Goal: Task Accomplishment & Management: Manage account settings

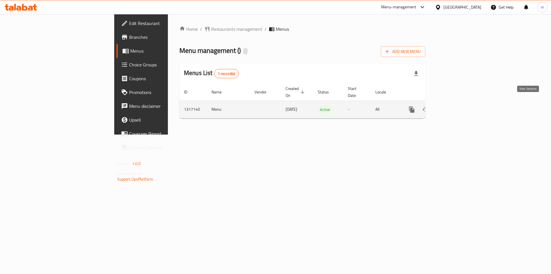
click at [457, 106] on icon "enhanced table" at bounding box center [453, 109] width 7 height 7
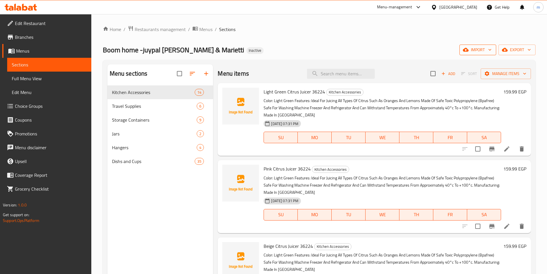
click at [487, 50] on span "import" at bounding box center [478, 49] width 28 height 7
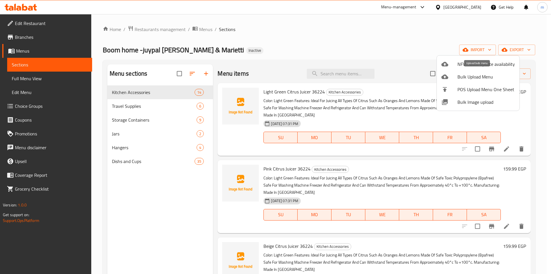
click at [477, 76] on span "Bulk Upload Menu" at bounding box center [486, 76] width 57 height 7
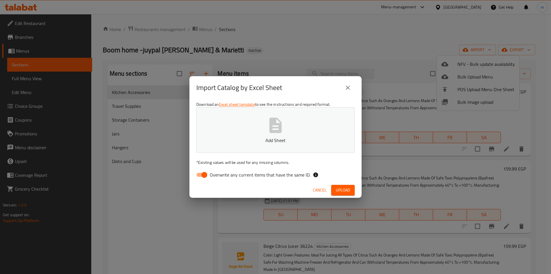
click at [197, 172] on input "Overwrite any current items that have the same ID." at bounding box center [204, 174] width 33 height 11
checkbox input "false"
click at [347, 189] on span "Upload" at bounding box center [343, 189] width 14 height 7
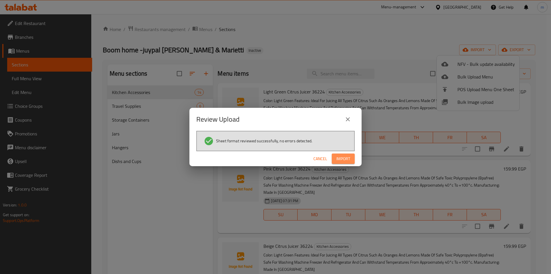
click at [344, 160] on span "Import" at bounding box center [344, 158] width 14 height 7
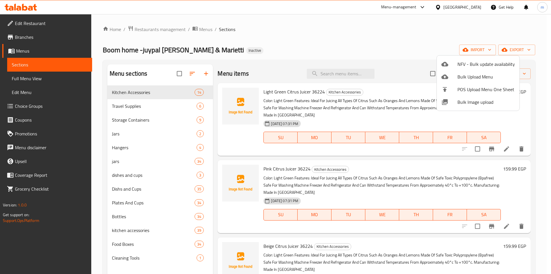
click at [192, 71] on div at bounding box center [275, 137] width 551 height 274
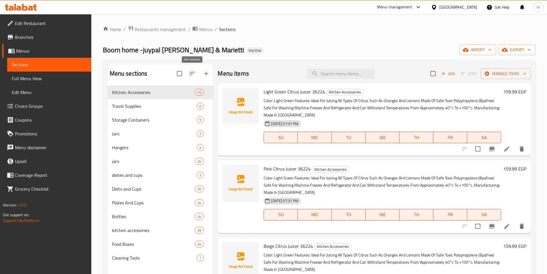
click at [192, 73] on icon "button" at bounding box center [192, 73] width 7 height 7
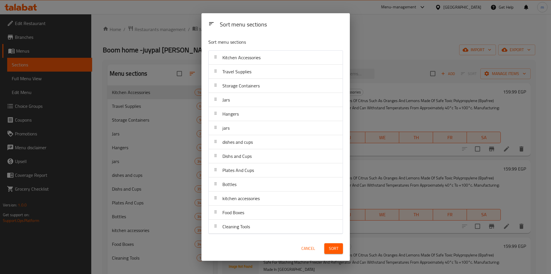
click at [308, 247] on span "Cancel" at bounding box center [309, 248] width 14 height 7
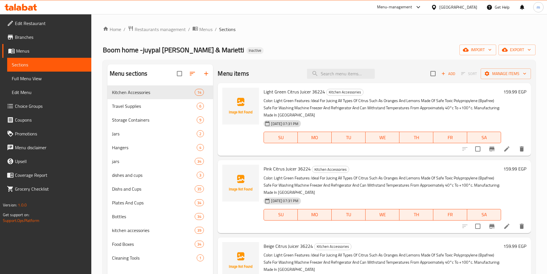
click at [39, 78] on span "Full Menu View" at bounding box center [49, 78] width 75 height 7
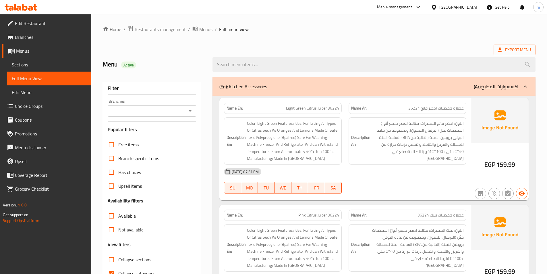
click at [523, 85] on icon at bounding box center [525, 86] width 7 height 7
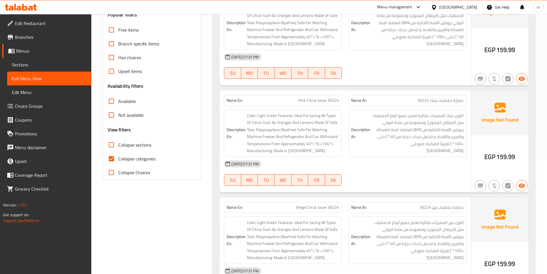
scroll to position [115, 0]
click at [115, 145] on input "Collapse sections" at bounding box center [112, 145] width 14 height 14
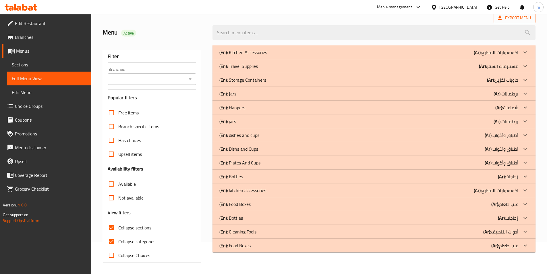
scroll to position [32, 0]
click at [262, 245] on div "(En): Food Boxes (Ar): علب طعام" at bounding box center [368, 245] width 299 height 7
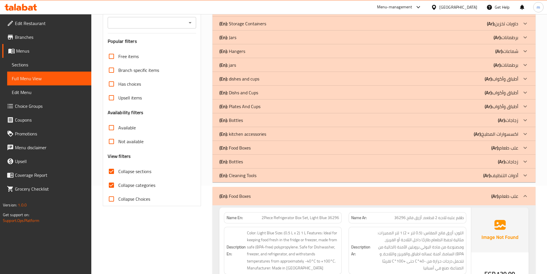
scroll to position [72, 0]
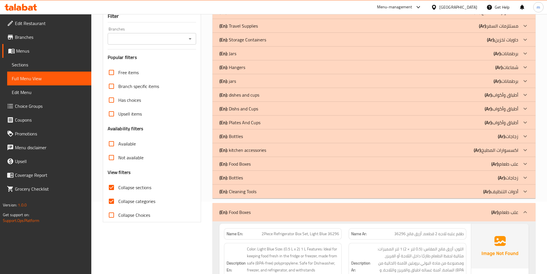
click at [523, 211] on icon at bounding box center [525, 212] width 7 height 7
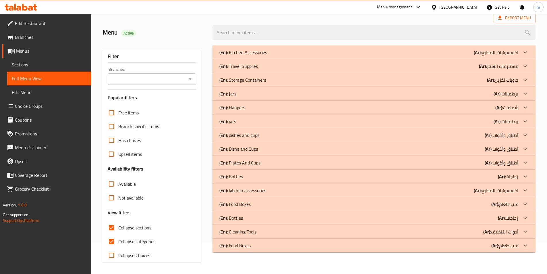
scroll to position [32, 0]
click at [523, 205] on icon at bounding box center [525, 203] width 7 height 7
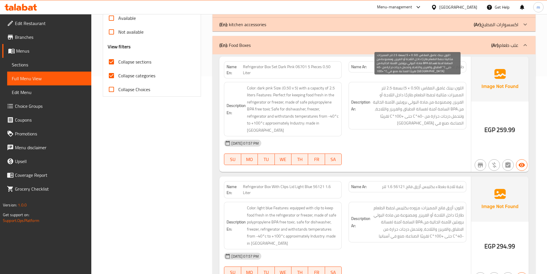
scroll to position [204, 0]
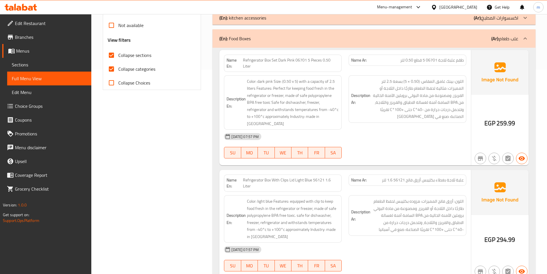
click at [126, 57] on span "Collapse sections" at bounding box center [134, 55] width 33 height 7
click at [118, 57] on input "Collapse sections" at bounding box center [112, 55] width 14 height 14
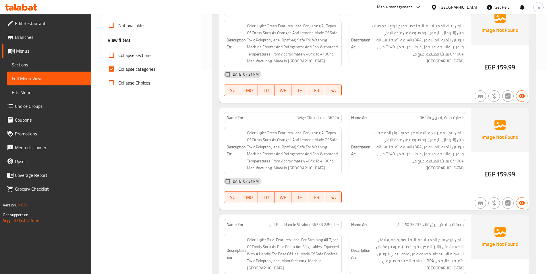
click at [113, 56] on input "Collapse sections" at bounding box center [112, 55] width 14 height 14
checkbox input "true"
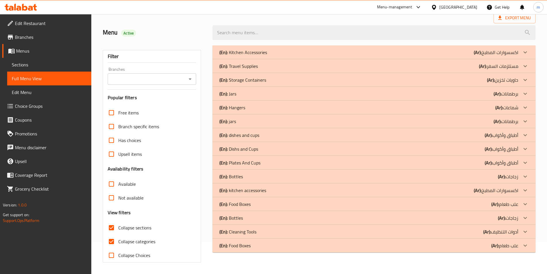
scroll to position [32, 0]
click at [245, 204] on p "(En): Food Boxes" at bounding box center [234, 203] width 31 height 7
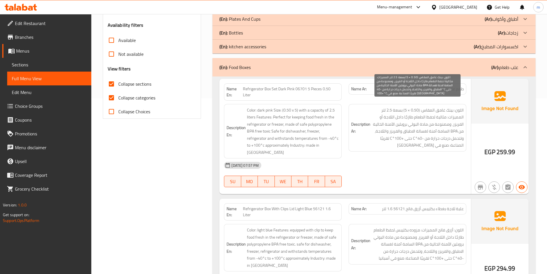
scroll to position [204, 0]
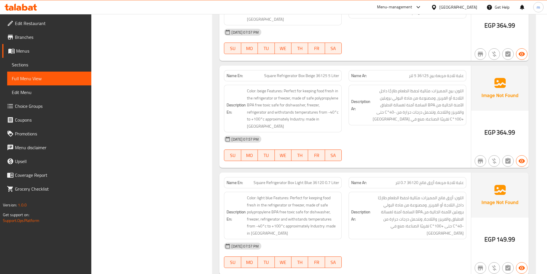
scroll to position [2717, 0]
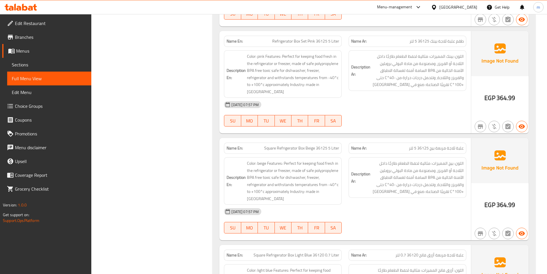
click at [37, 79] on span "Full Menu View" at bounding box center [49, 78] width 75 height 7
click at [25, 67] on span "Sections" at bounding box center [49, 64] width 75 height 7
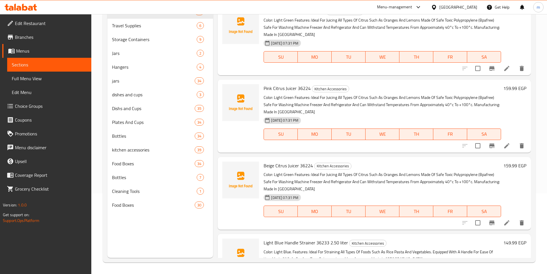
scroll to position [80, 0]
click at [24, 78] on span "Full Menu View" at bounding box center [49, 78] width 75 height 7
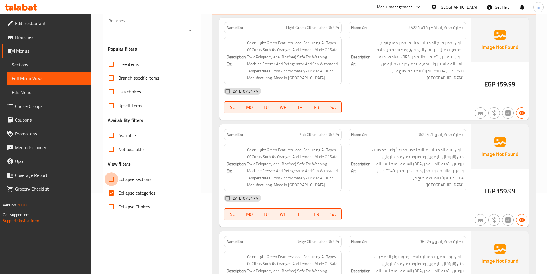
click at [112, 179] on input "Collapse sections" at bounding box center [112, 179] width 14 height 14
checkbox input "true"
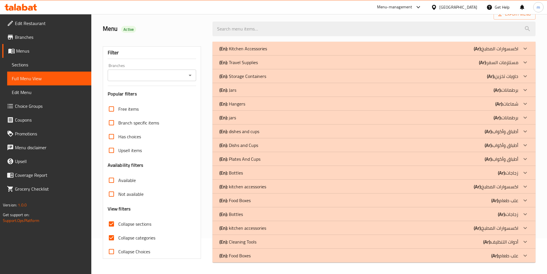
scroll to position [36, 0]
click at [248, 199] on p "(En): Food Boxes" at bounding box center [234, 200] width 31 height 7
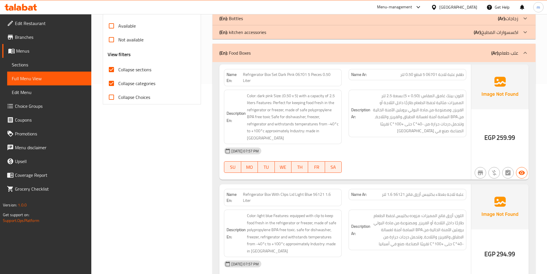
scroll to position [201, 0]
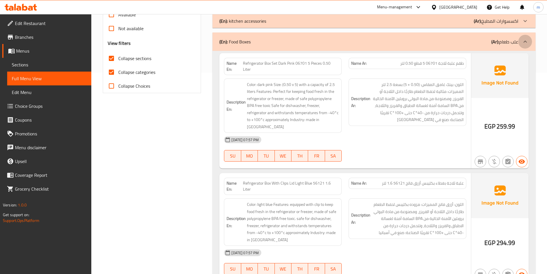
click at [523, 41] on icon at bounding box center [525, 41] width 7 height 7
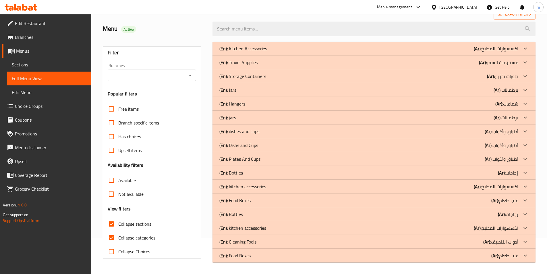
scroll to position [36, 0]
click at [204, 30] on h2 "Menu Active" at bounding box center [154, 28] width 103 height 9
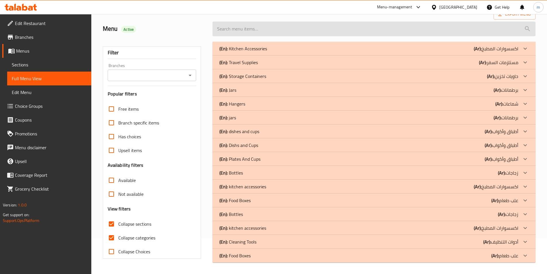
click at [241, 30] on input "search" at bounding box center [374, 29] width 323 height 15
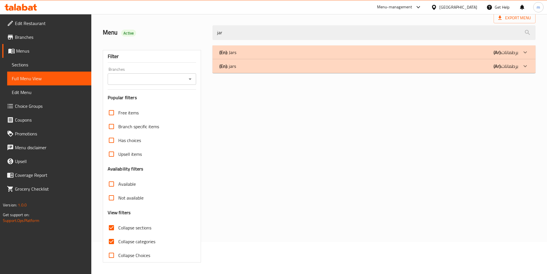
type input "jar"
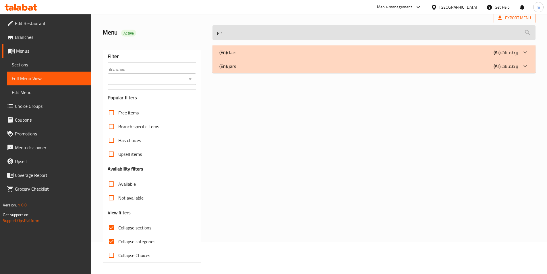
click at [232, 34] on input "jar" at bounding box center [374, 32] width 323 height 15
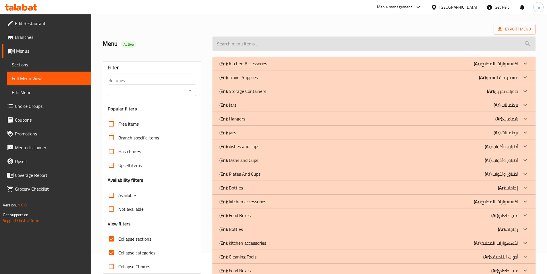
scroll to position [7, 0]
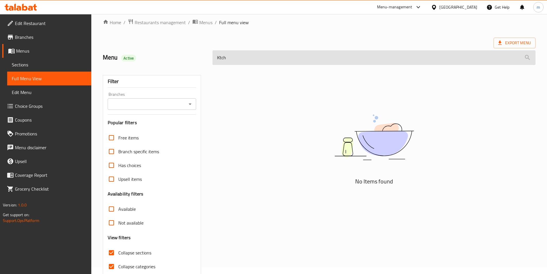
type input "Kitch"
click at [233, 55] on input "Kitch" at bounding box center [374, 57] width 323 height 15
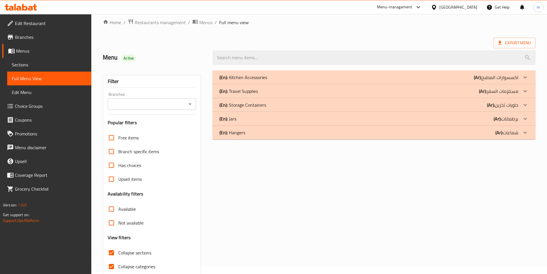
click at [193, 49] on div "Menu Active" at bounding box center [154, 58] width 110 height 26
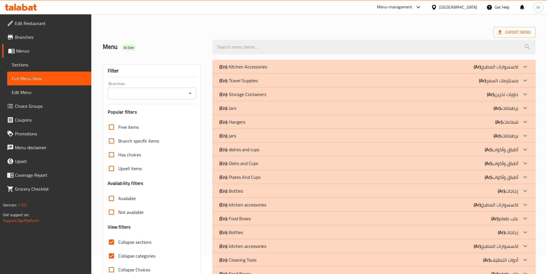
scroll to position [36, 0]
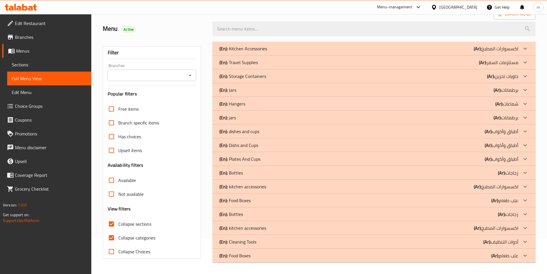
click at [248, 200] on p "(En): Food Boxes" at bounding box center [234, 200] width 31 height 7
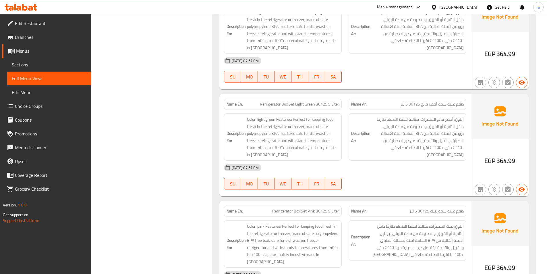
scroll to position [2527, 0]
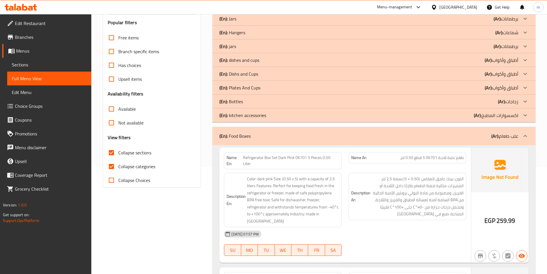
scroll to position [0, 0]
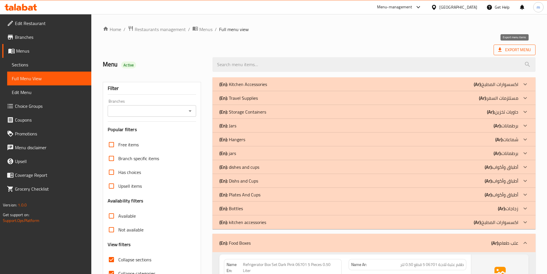
click at [508, 51] on span "Export Menu" at bounding box center [514, 49] width 33 height 7
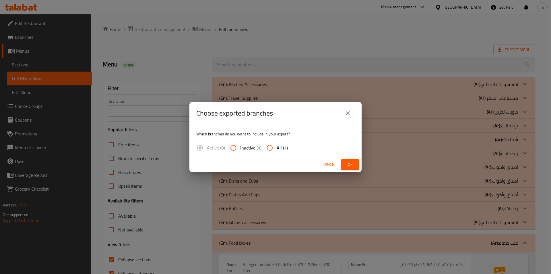
click at [278, 144] on span "All (1)" at bounding box center [282, 147] width 11 height 7
click at [277, 144] on input "All (1)" at bounding box center [270, 148] width 14 height 14
radio input "true"
click at [343, 162] on button "Ok" at bounding box center [350, 164] width 18 height 11
